Goal: Task Accomplishment & Management: Manage account settings

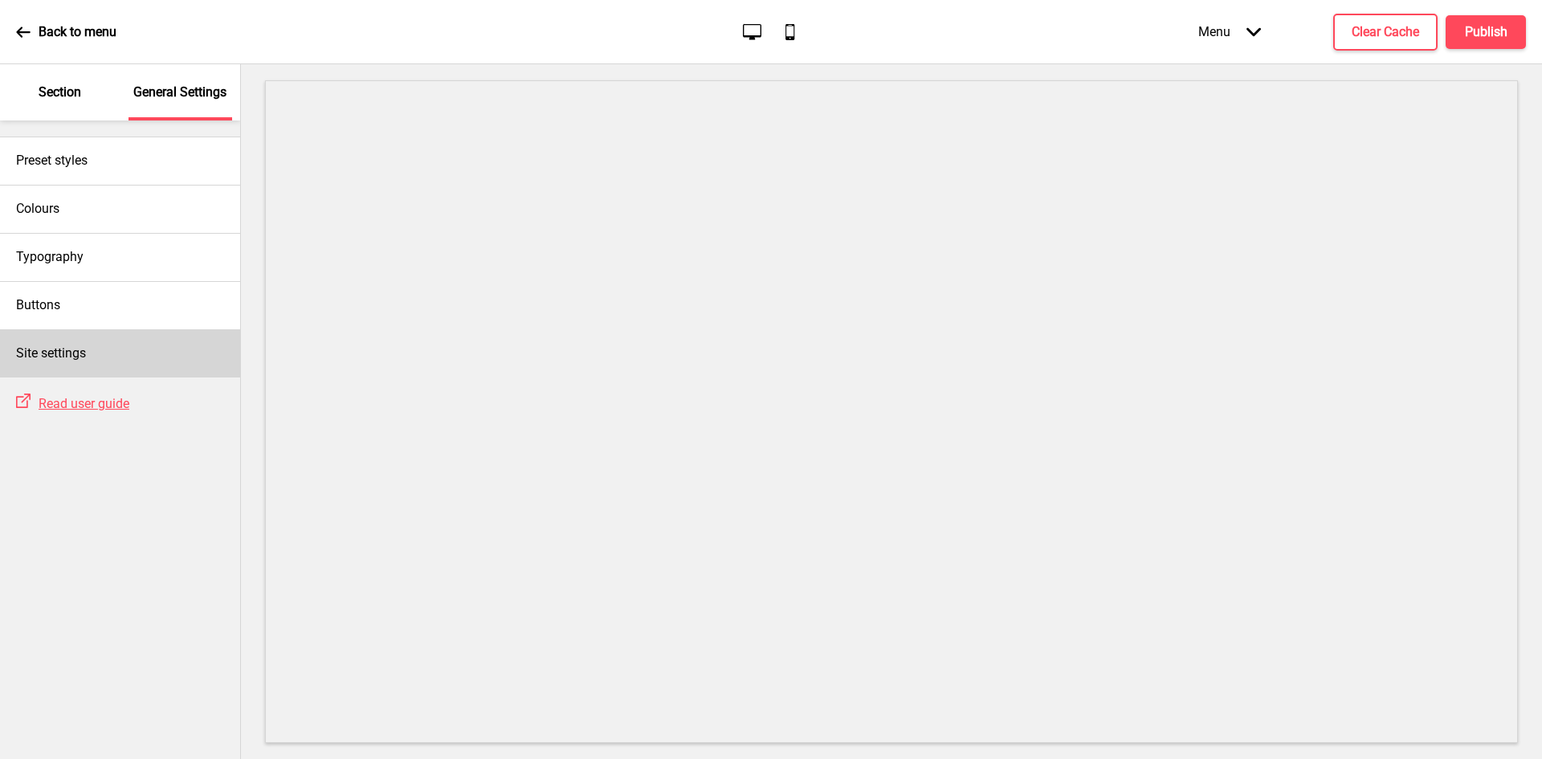
click at [96, 339] on div "Site settings" at bounding box center [120, 353] width 240 height 48
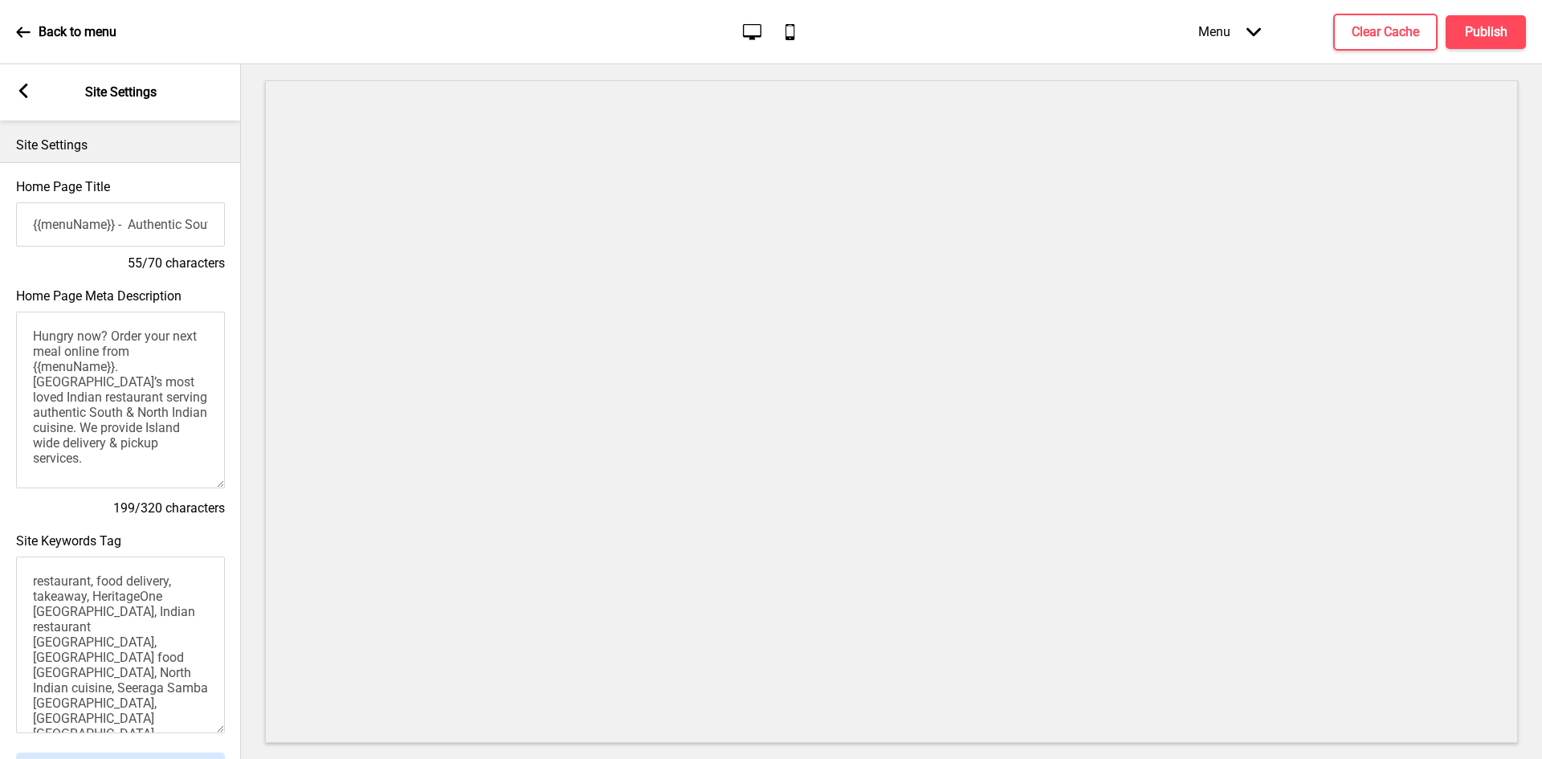
click at [22, 95] on rect at bounding box center [23, 91] width 14 height 14
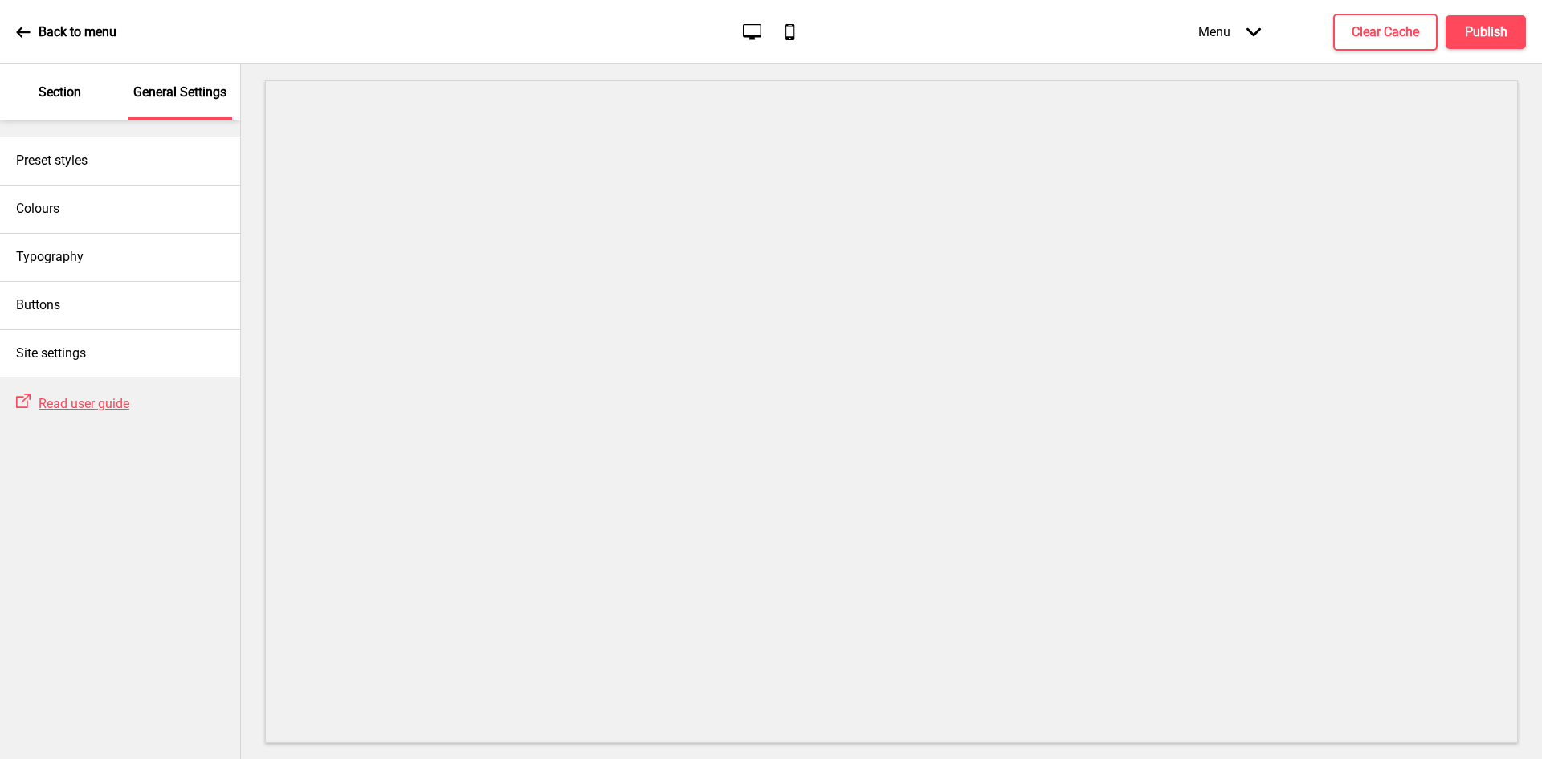
click at [64, 88] on p "Section" at bounding box center [60, 93] width 43 height 18
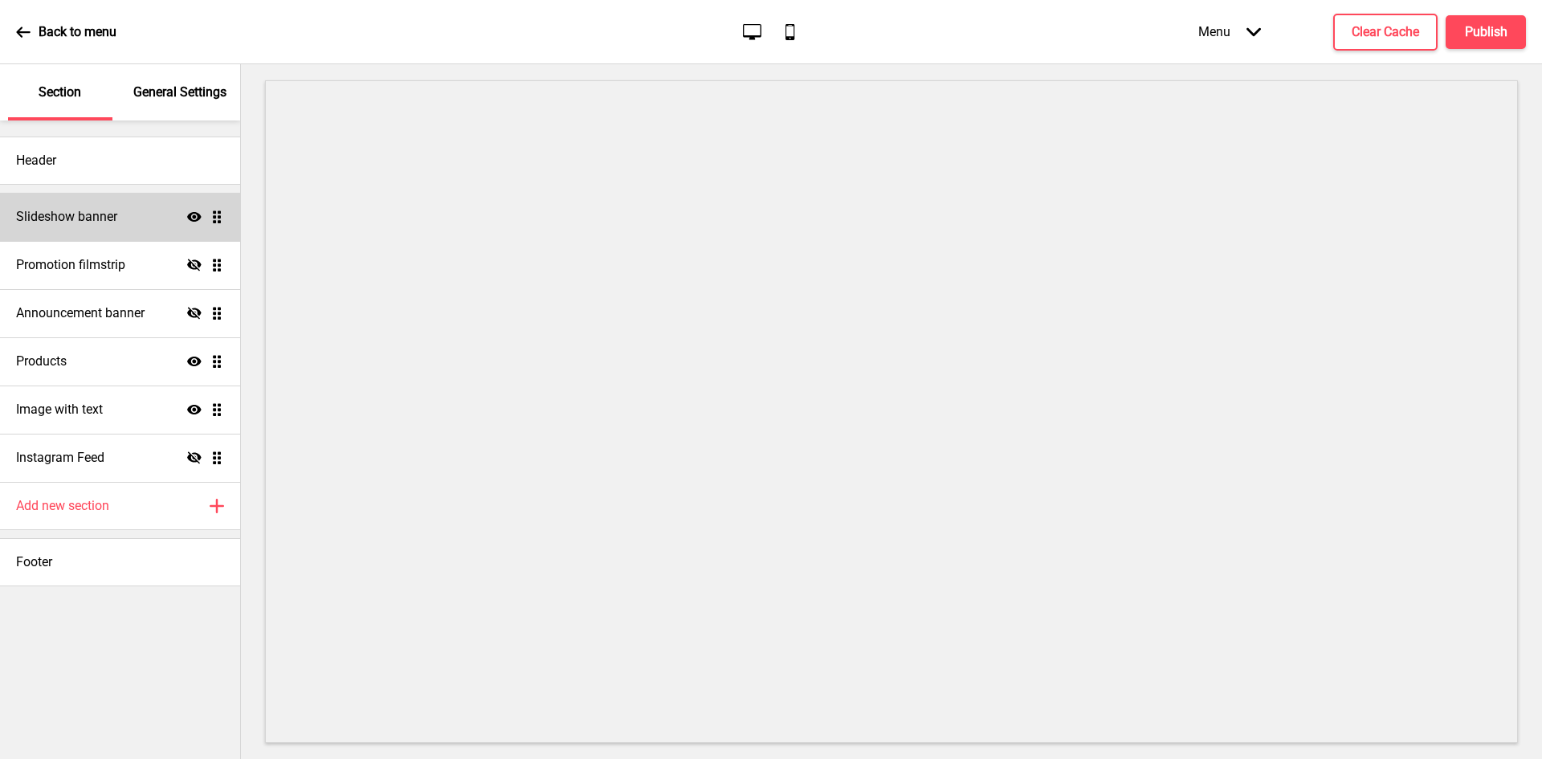
click at [38, 224] on h4 "Slideshow banner" at bounding box center [66, 217] width 101 height 18
select select "9000"
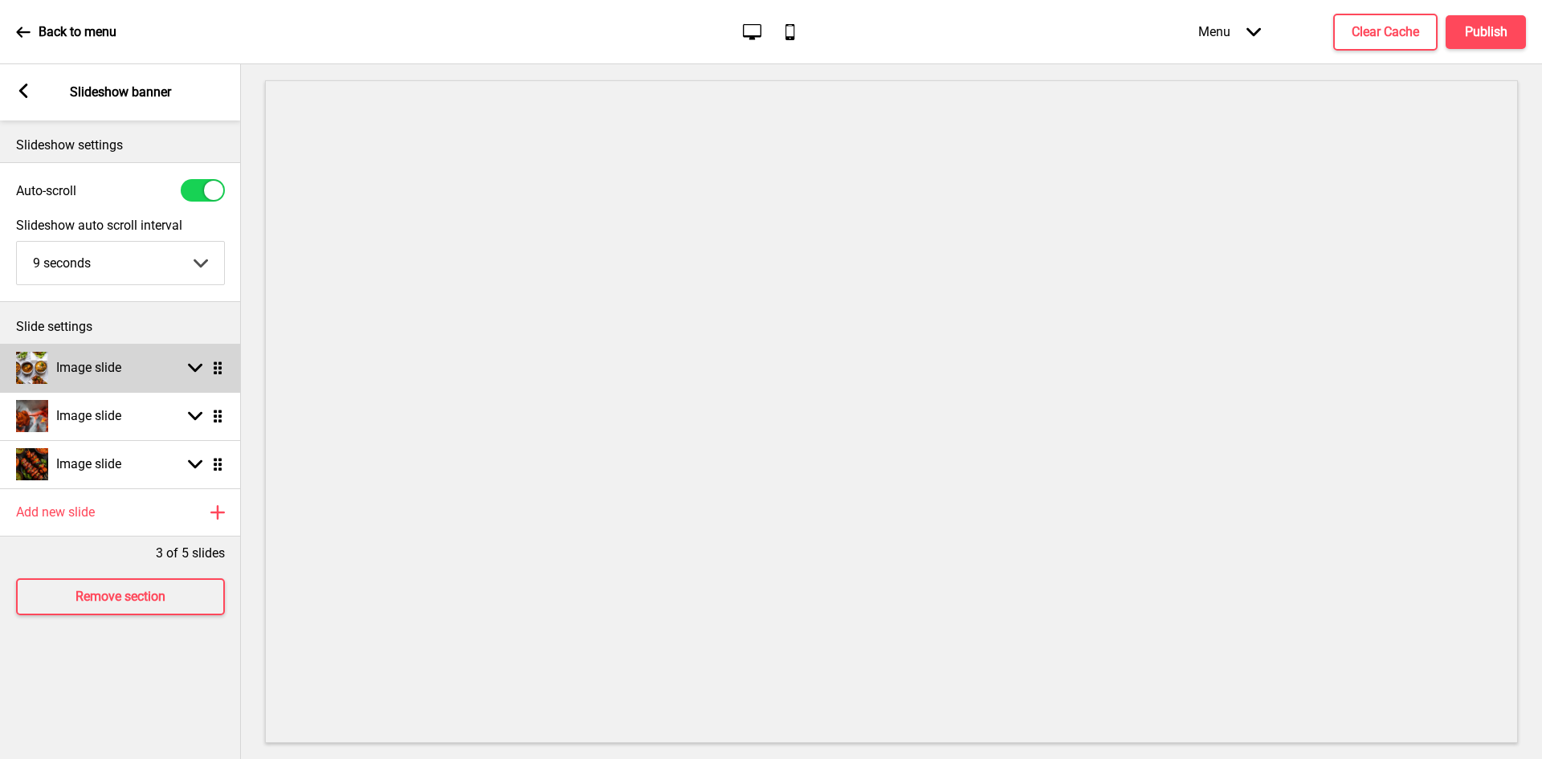
click at [127, 380] on div "Image slide Arrow down Drag" at bounding box center [120, 368] width 241 height 48
select select "right"
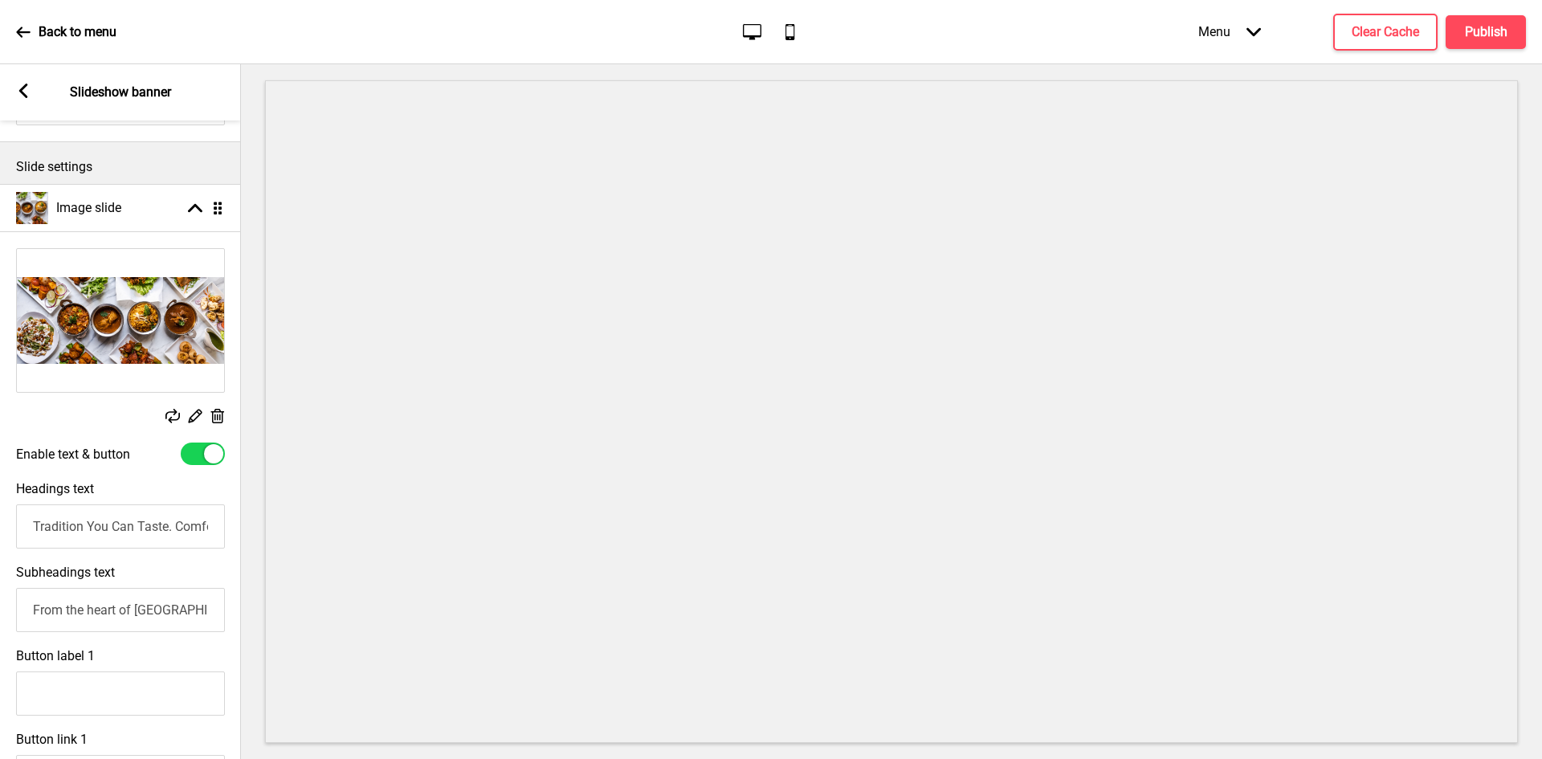
scroll to position [161, 0]
click at [145, 610] on input "From the heart of [GEOGRAPHIC_DATA], HeritageOne serves authentic South and Nor…" at bounding box center [120, 609] width 209 height 44
click at [34, 613] on input "From the heart of [GEOGRAPHIC_DATA], HeritageOne serves authentic South and Nor…" at bounding box center [120, 609] width 209 height 44
drag, startPoint x: 144, startPoint y: 616, endPoint x: 220, endPoint y: 610, distance: 76.6
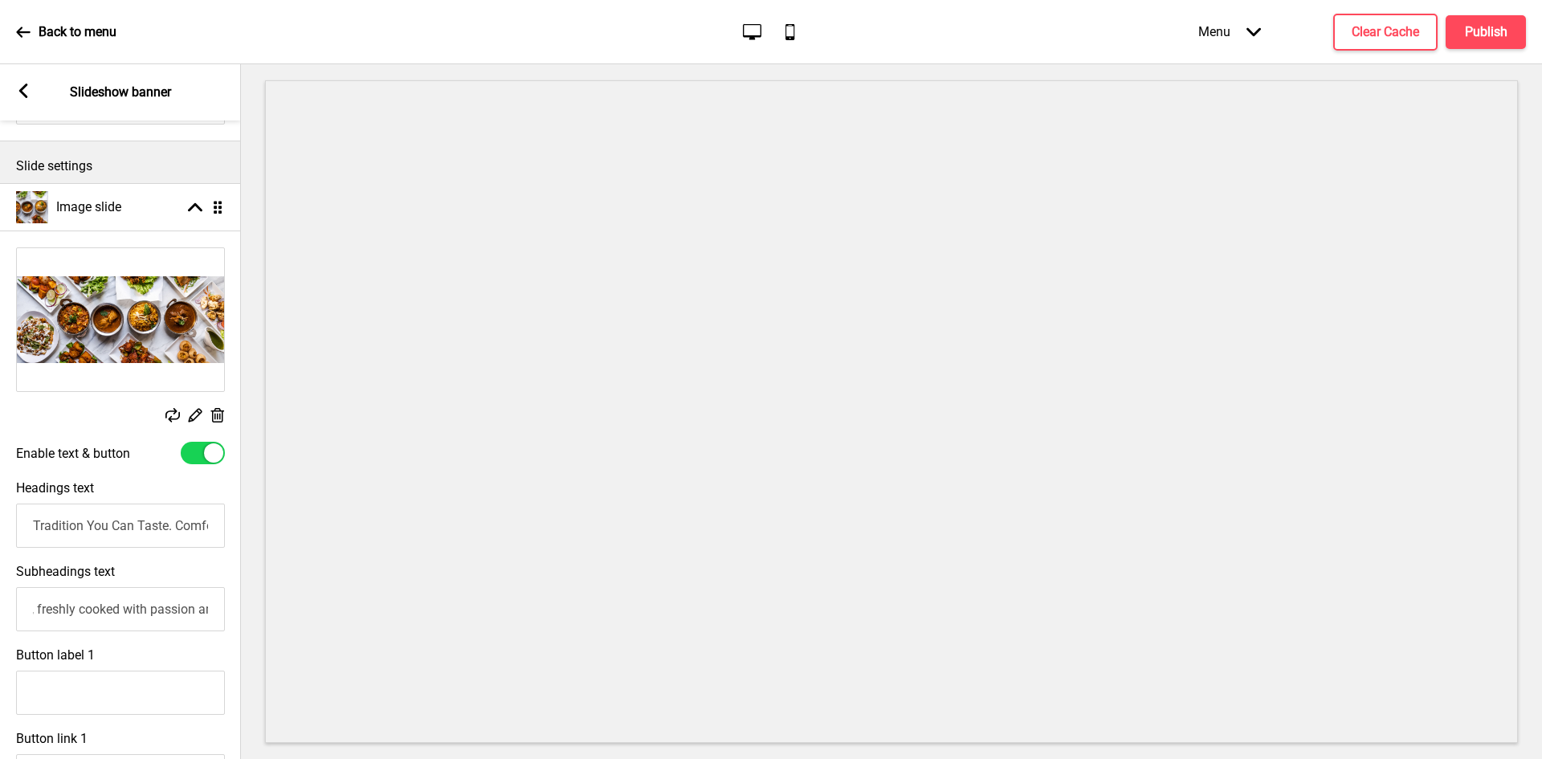
click at [220, 610] on input "From the heart of [GEOGRAPHIC_DATA], HeritageOne serves authentic South and Nor…" at bounding box center [120, 609] width 209 height 44
click at [198, 613] on input "From the heart of [GEOGRAPHIC_DATA], HeritageOne serves authentic South and Nor…" at bounding box center [120, 609] width 209 height 44
click at [204, 612] on input "From the heart of [GEOGRAPHIC_DATA], HeritageOne serves authentic South and Nor…" at bounding box center [120, 609] width 209 height 44
paste input "text"
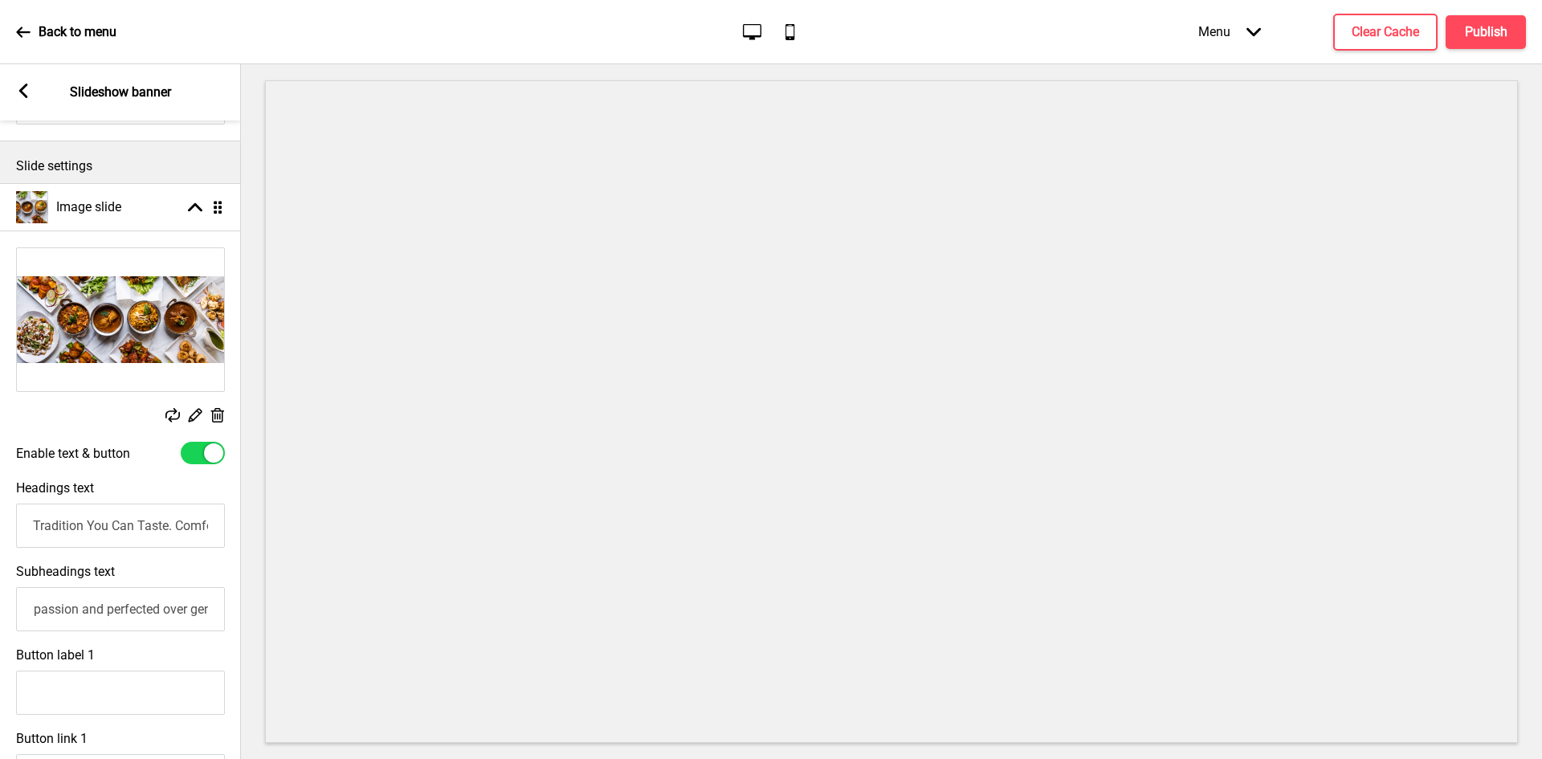
type input "From the heart of [GEOGRAPHIC_DATA], HeritageOne serves authentic South and Nor…"
click at [31, 87] on div "Arrow left Slideshow banner" at bounding box center [120, 92] width 241 height 56
click at [24, 88] on icon at bounding box center [23, 91] width 9 height 14
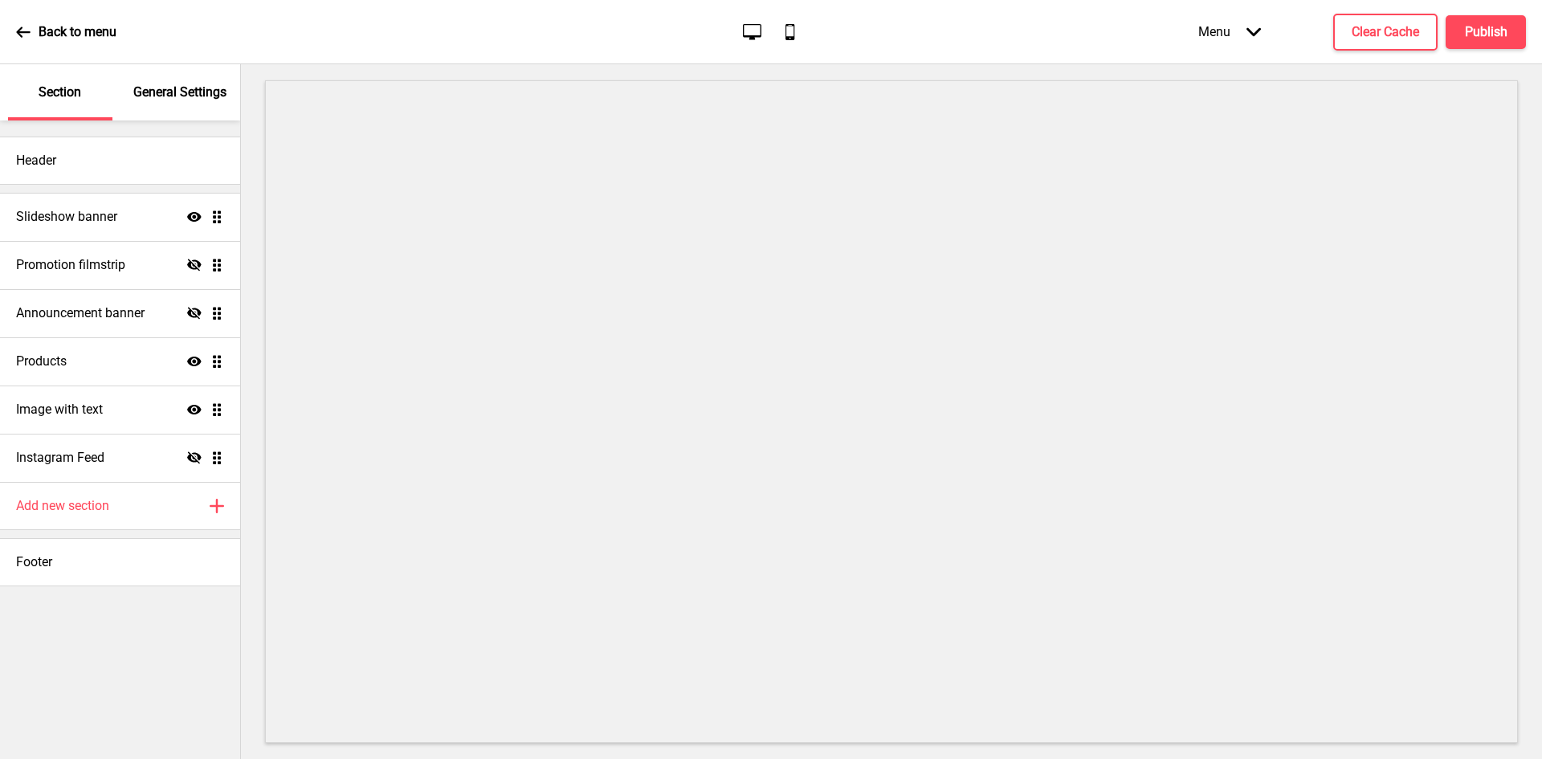
click at [18, 33] on icon at bounding box center [23, 32] width 14 height 10
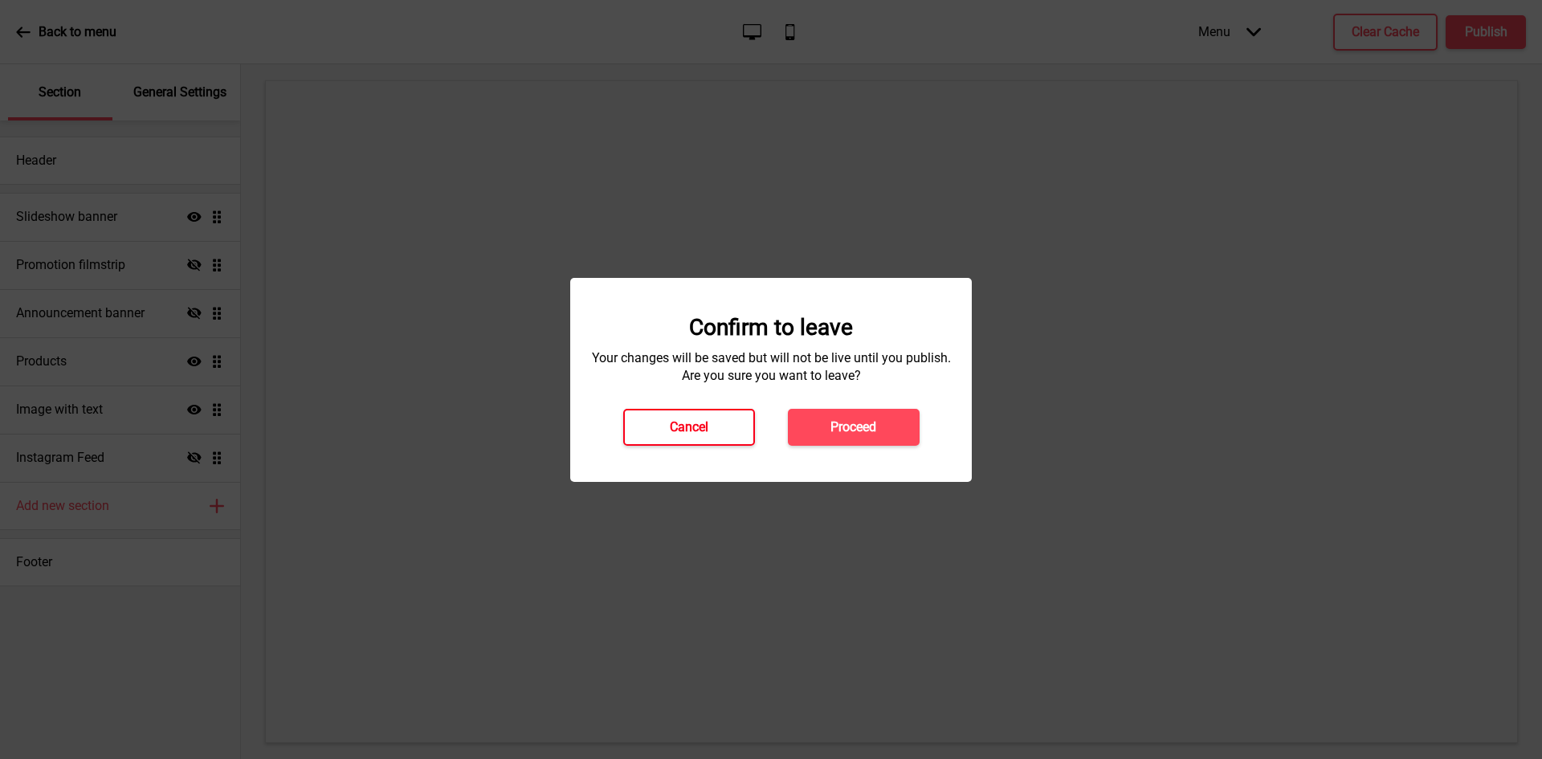
click at [718, 422] on button "Cancel" at bounding box center [689, 427] width 132 height 37
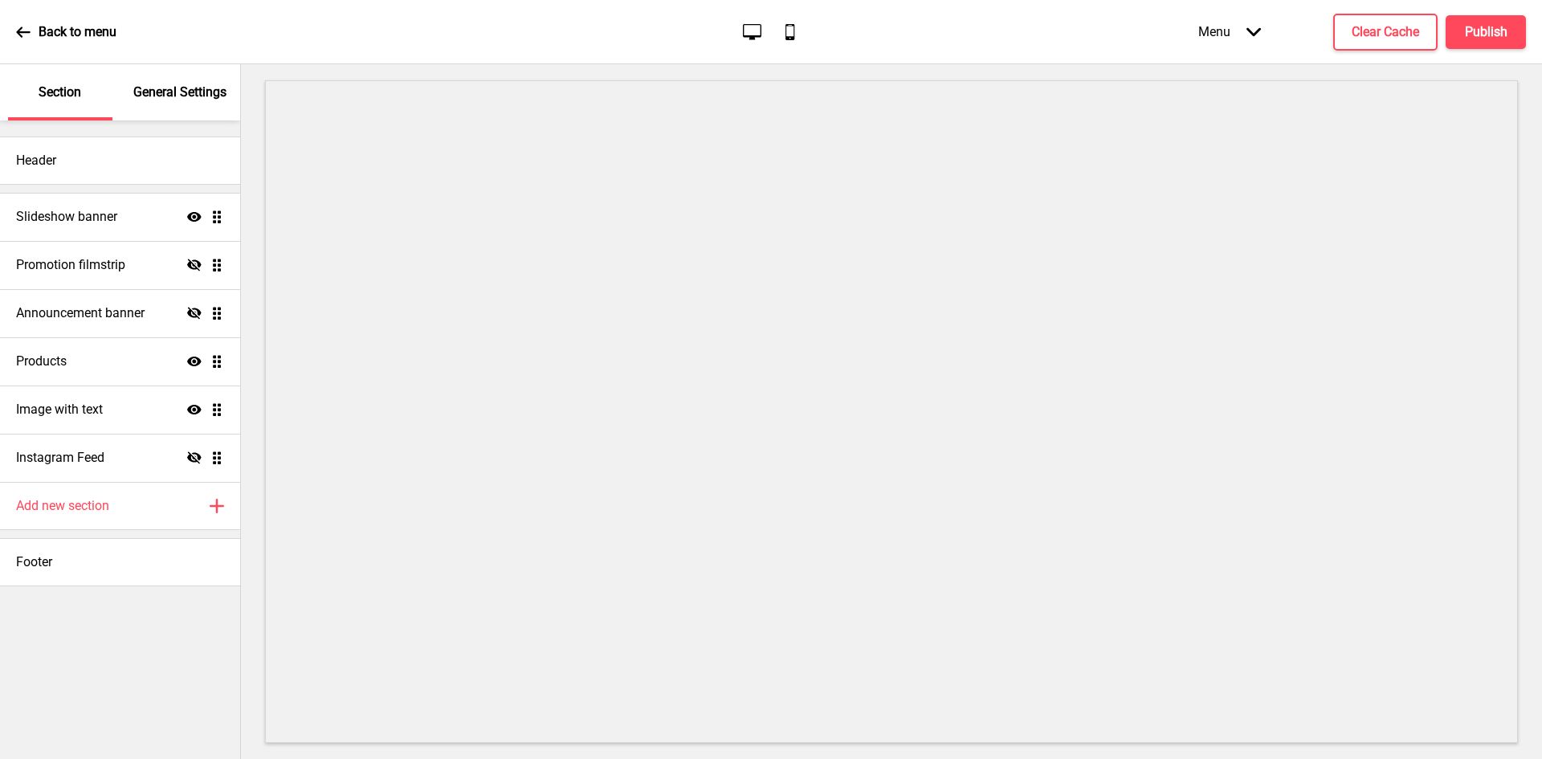
click at [23, 37] on icon at bounding box center [23, 32] width 14 height 14
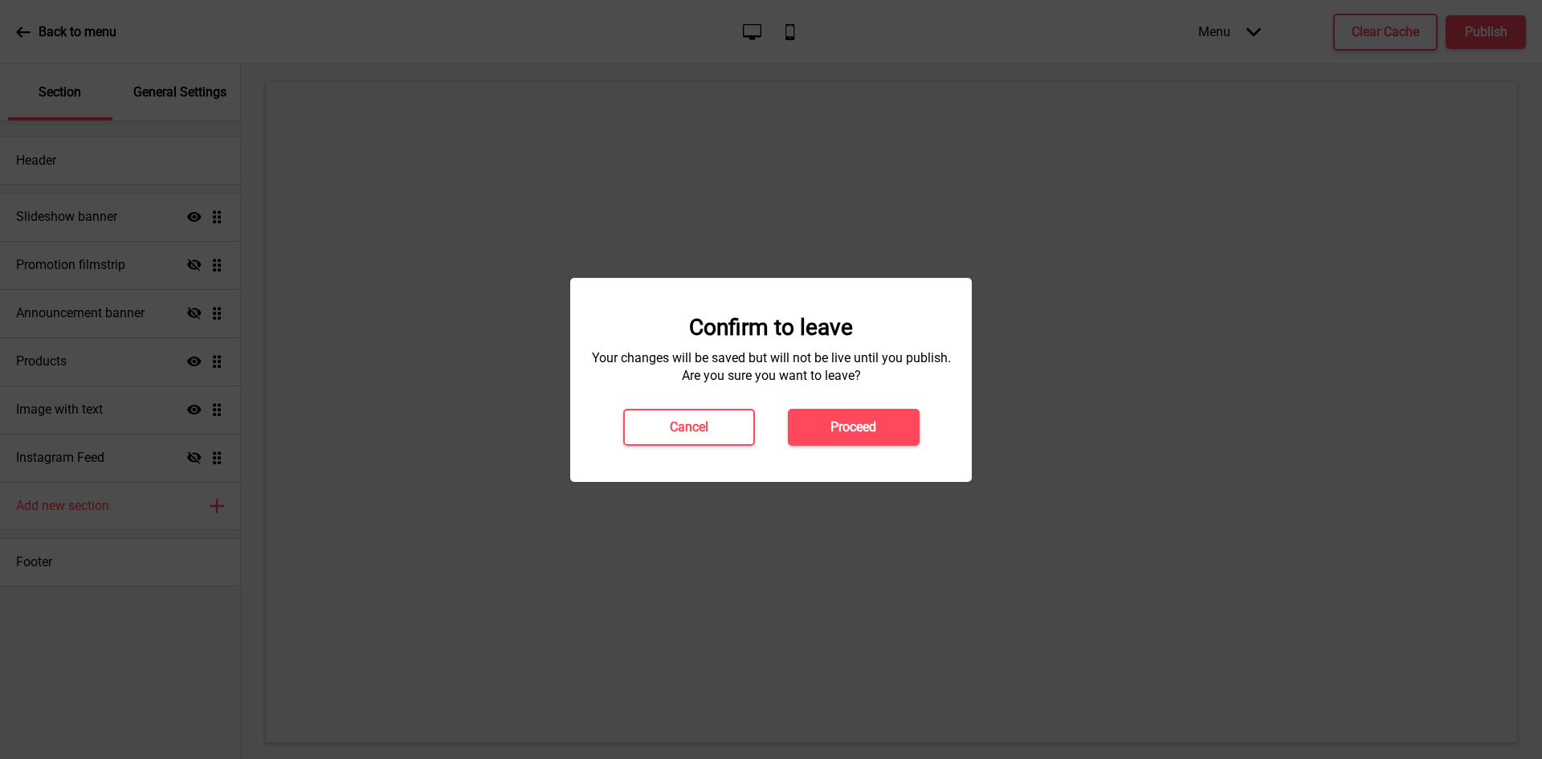
click at [904, 435] on button "Proceed" at bounding box center [854, 427] width 132 height 37
